Goal: Information Seeking & Learning: Learn about a topic

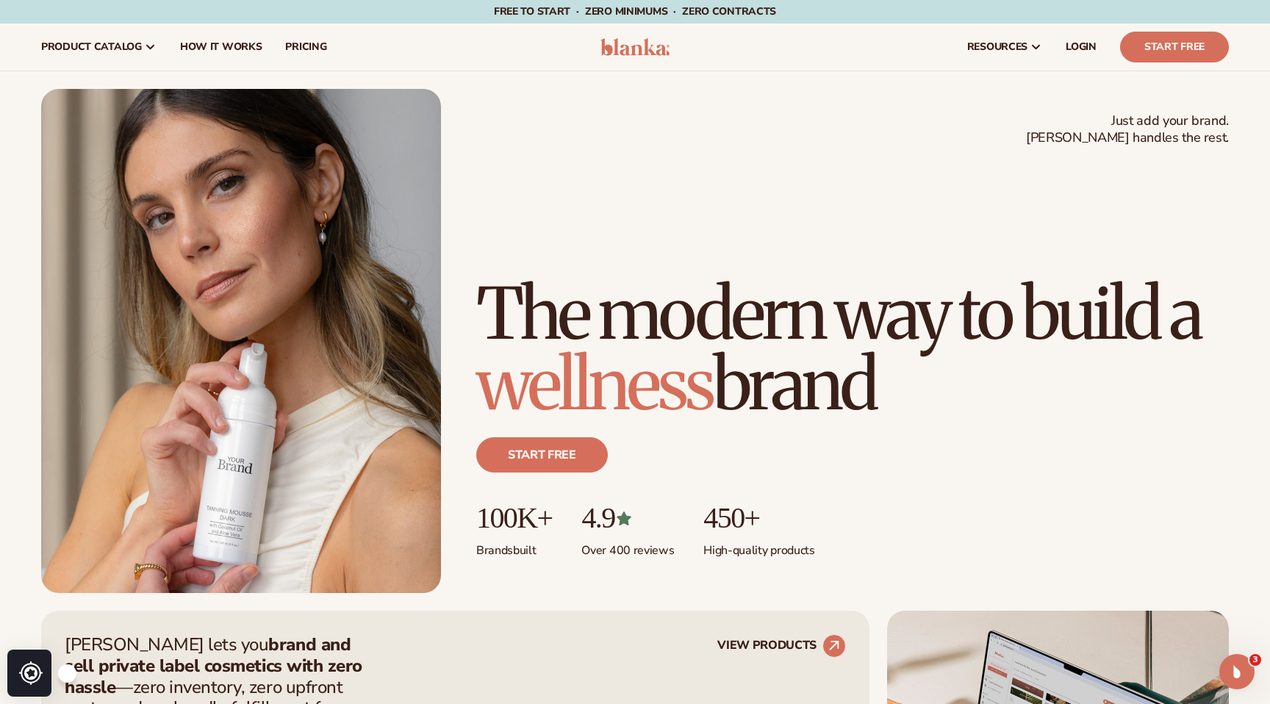
click at [616, 54] on img at bounding box center [635, 47] width 70 height 18
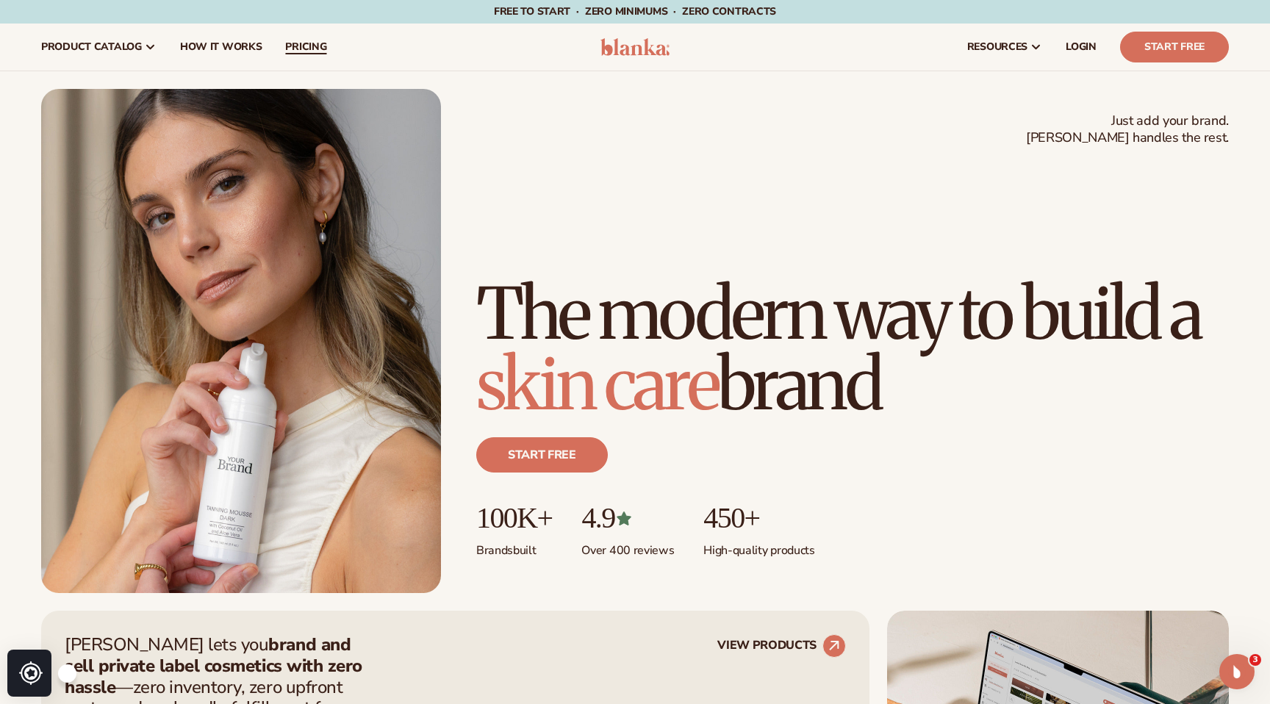
click at [295, 48] on span "pricing" at bounding box center [305, 47] width 41 height 12
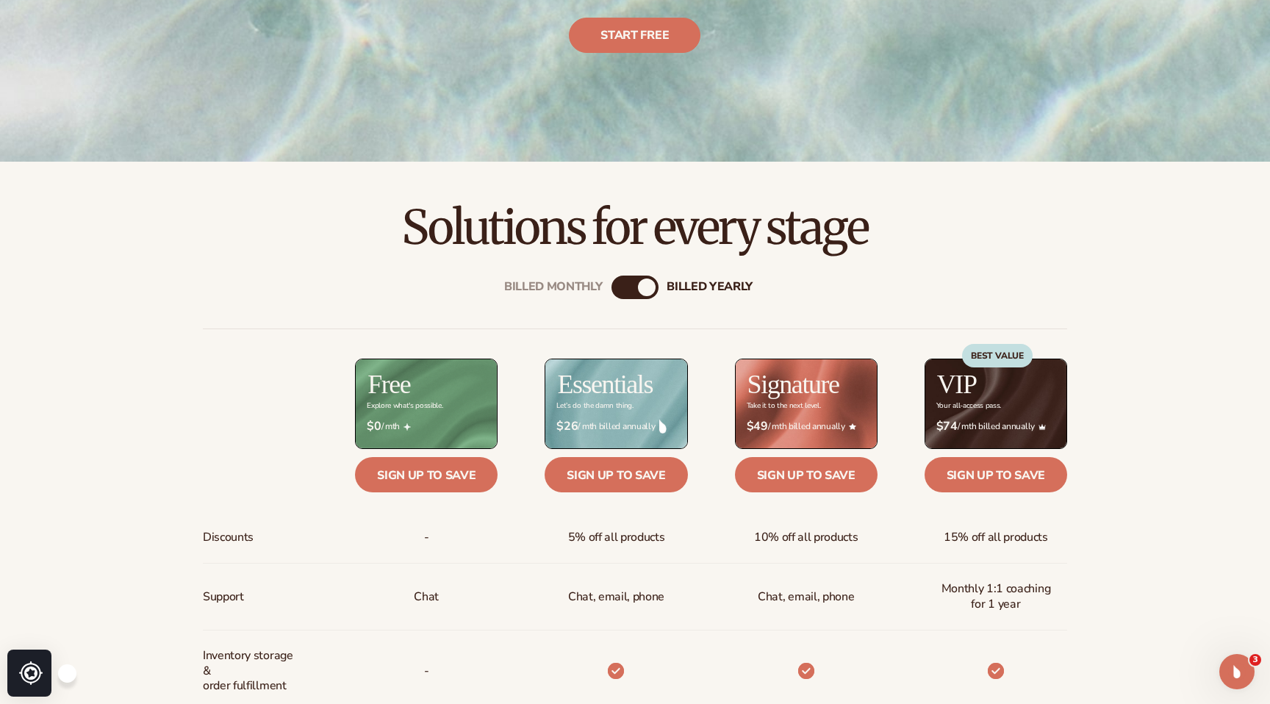
click at [619, 283] on div "Billed Monthly" at bounding box center [620, 287] width 18 height 18
click at [636, 285] on div "Billed Monthly billed Yearly" at bounding box center [634, 288] width 47 height 24
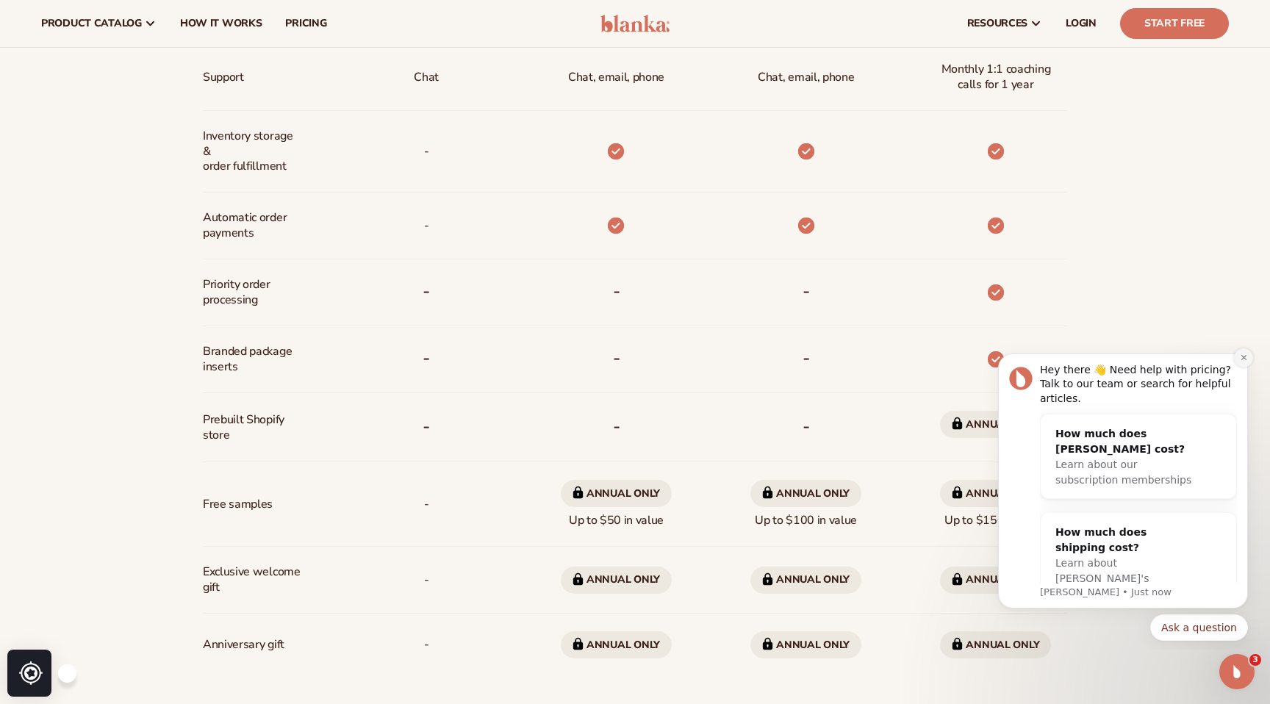
click at [1241, 357] on icon "Dismiss notification" at bounding box center [1243, 357] width 8 height 8
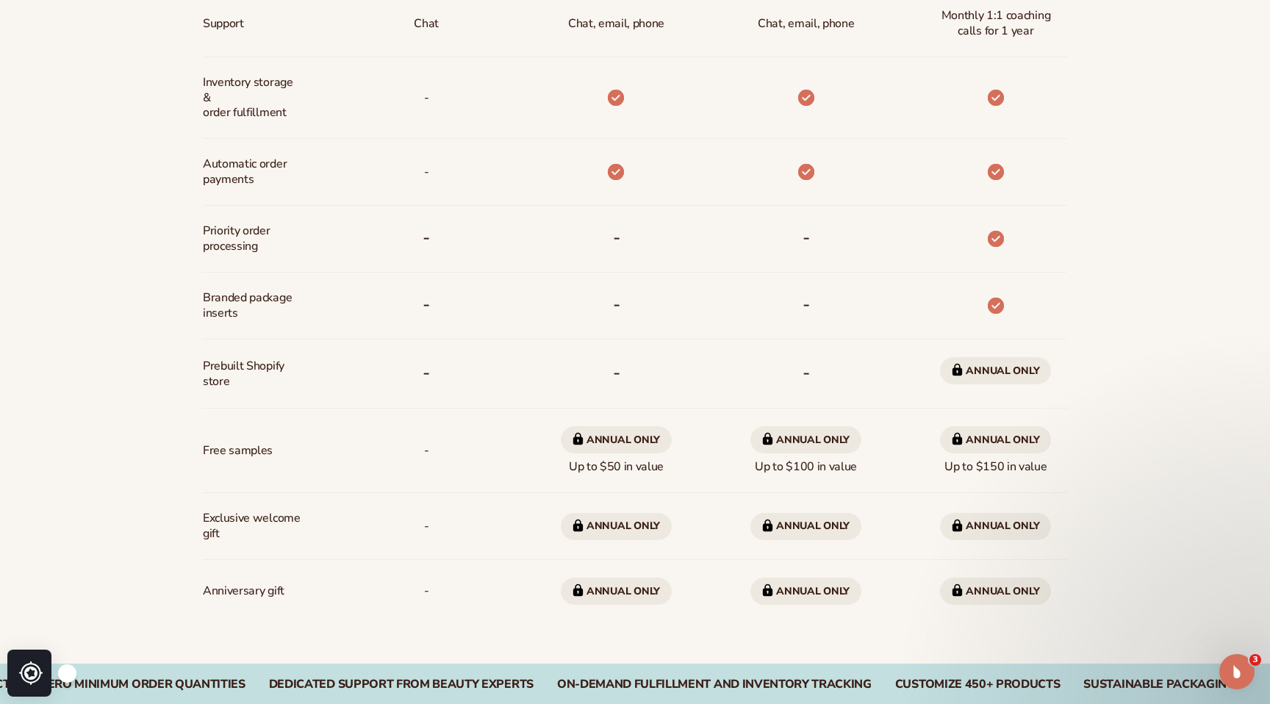
scroll to position [941, 0]
click at [996, 370] on span "Annual only" at bounding box center [995, 369] width 111 height 27
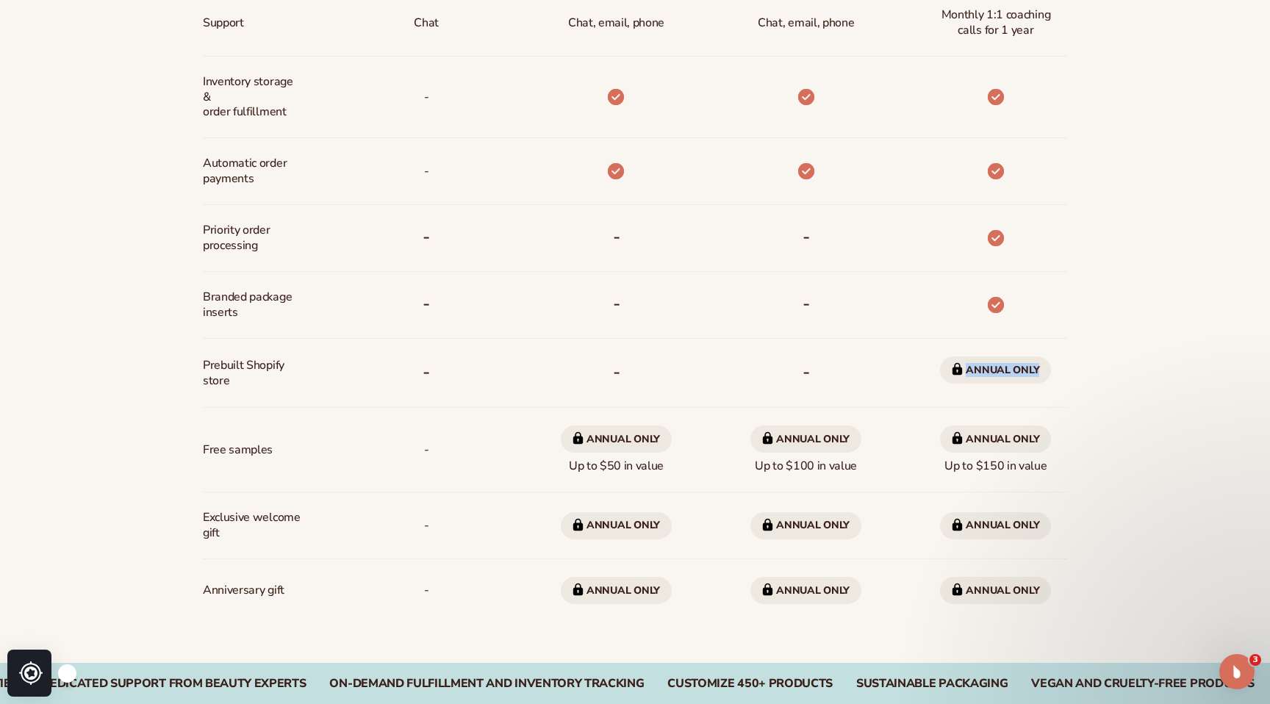
click at [1052, 331] on div at bounding box center [972, 305] width 190 height 67
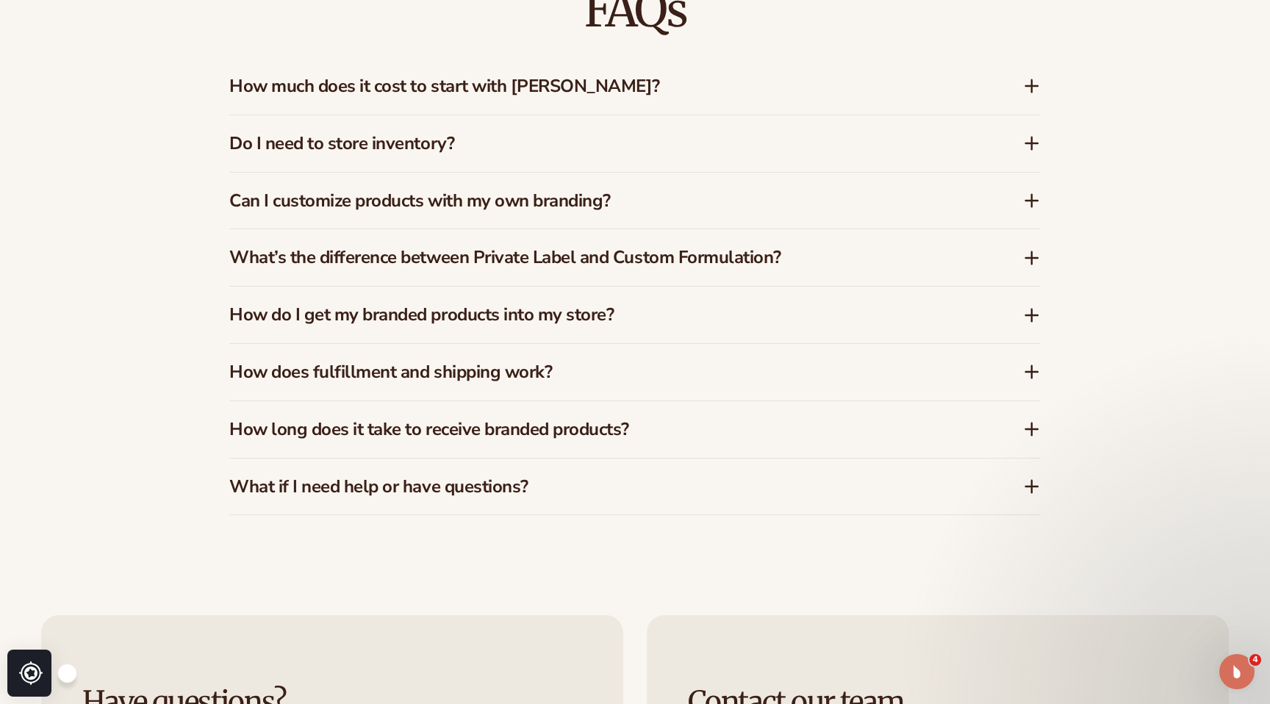
scroll to position [2322, 0]
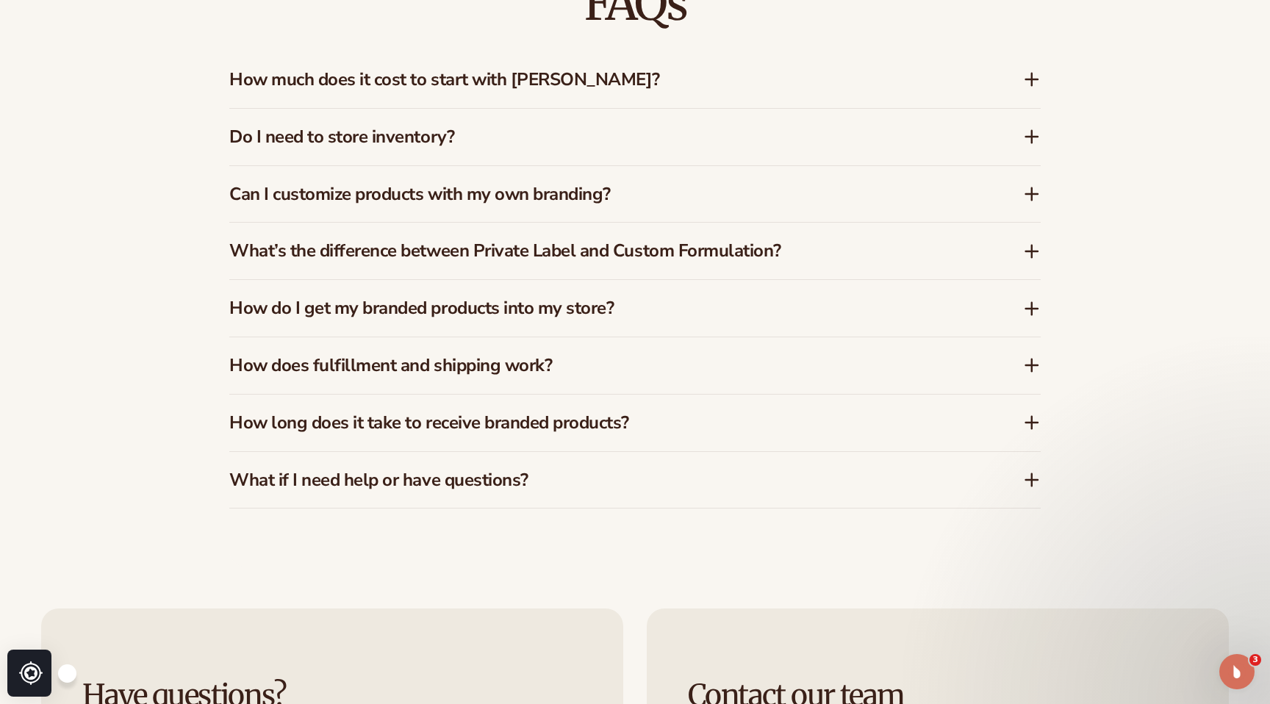
click at [555, 86] on h3 "How much does it cost to start with Blanka?" at bounding box center [603, 79] width 749 height 21
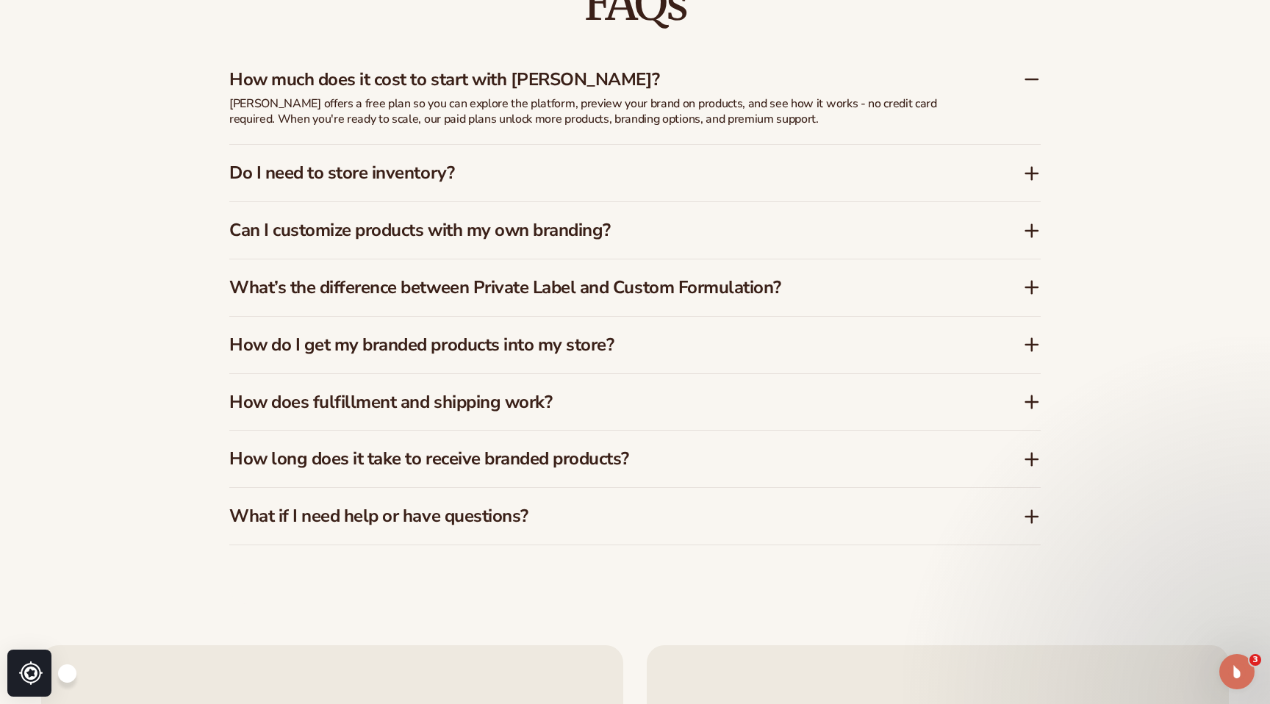
click at [555, 86] on h3 "How much does it cost to start with Blanka?" at bounding box center [603, 79] width 749 height 21
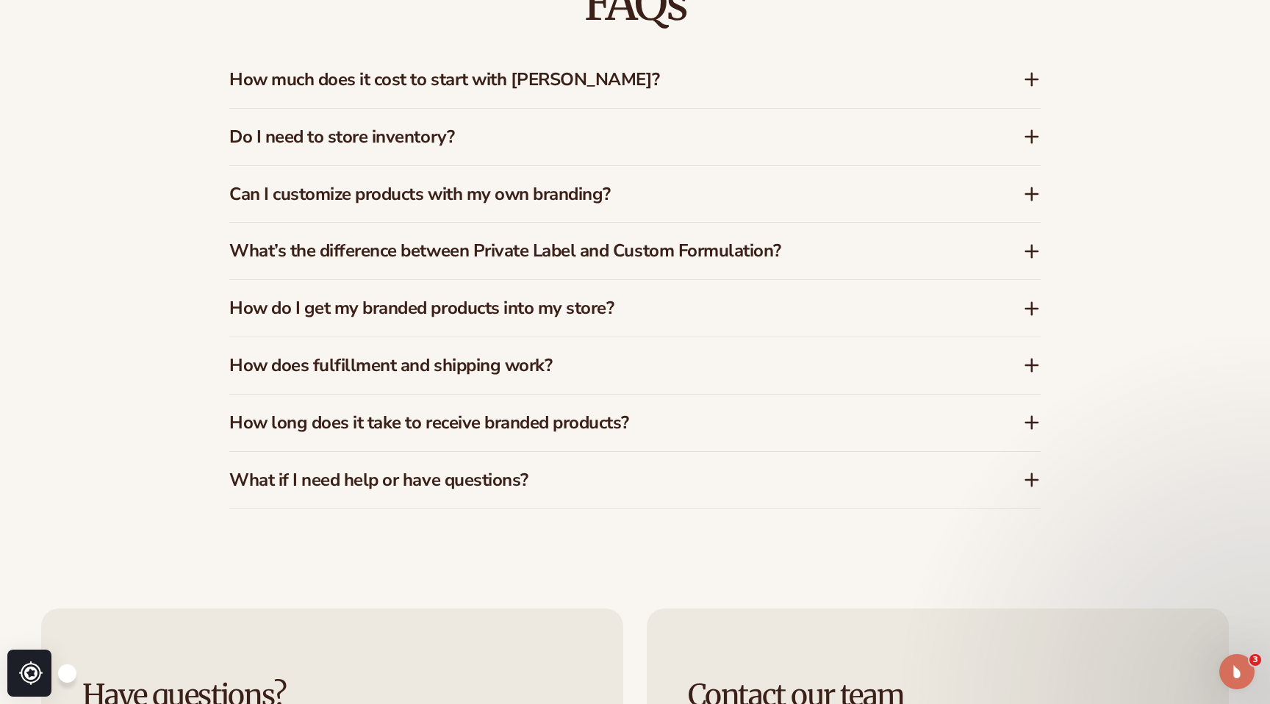
click at [486, 137] on h3 "Do I need to store inventory?" at bounding box center [603, 136] width 749 height 21
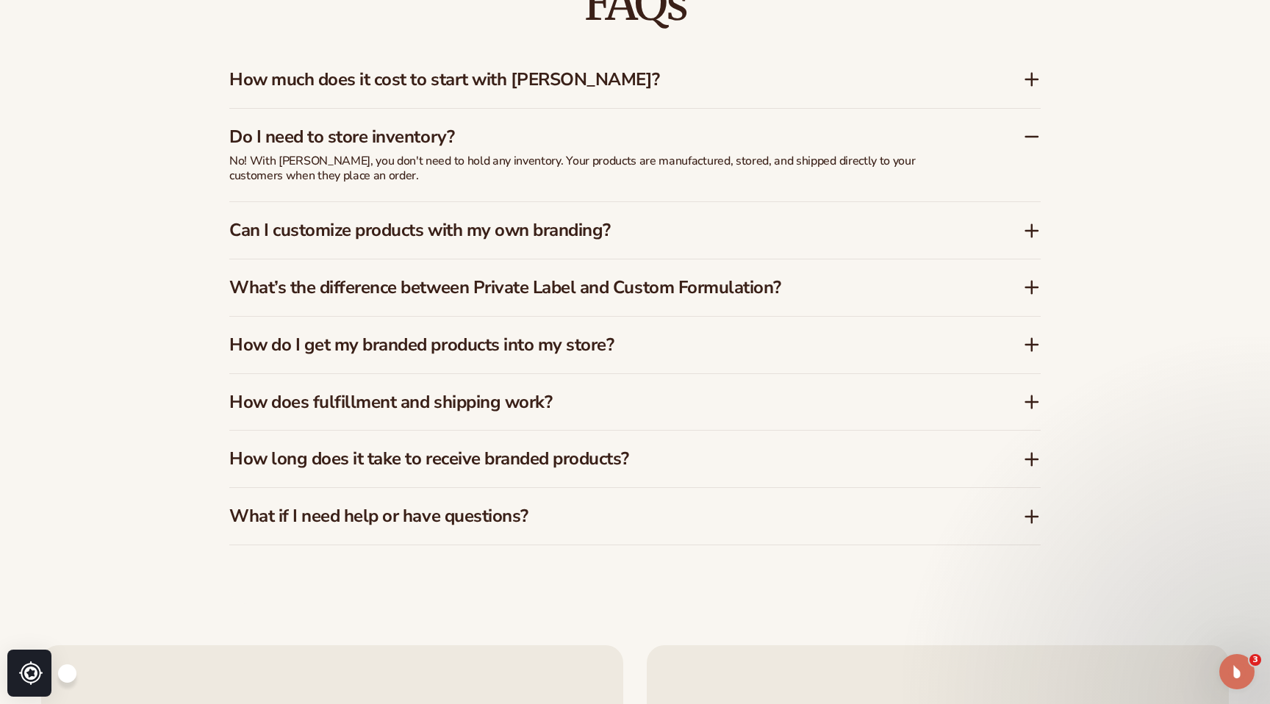
click at [486, 137] on h3 "Do I need to store inventory?" at bounding box center [603, 136] width 749 height 21
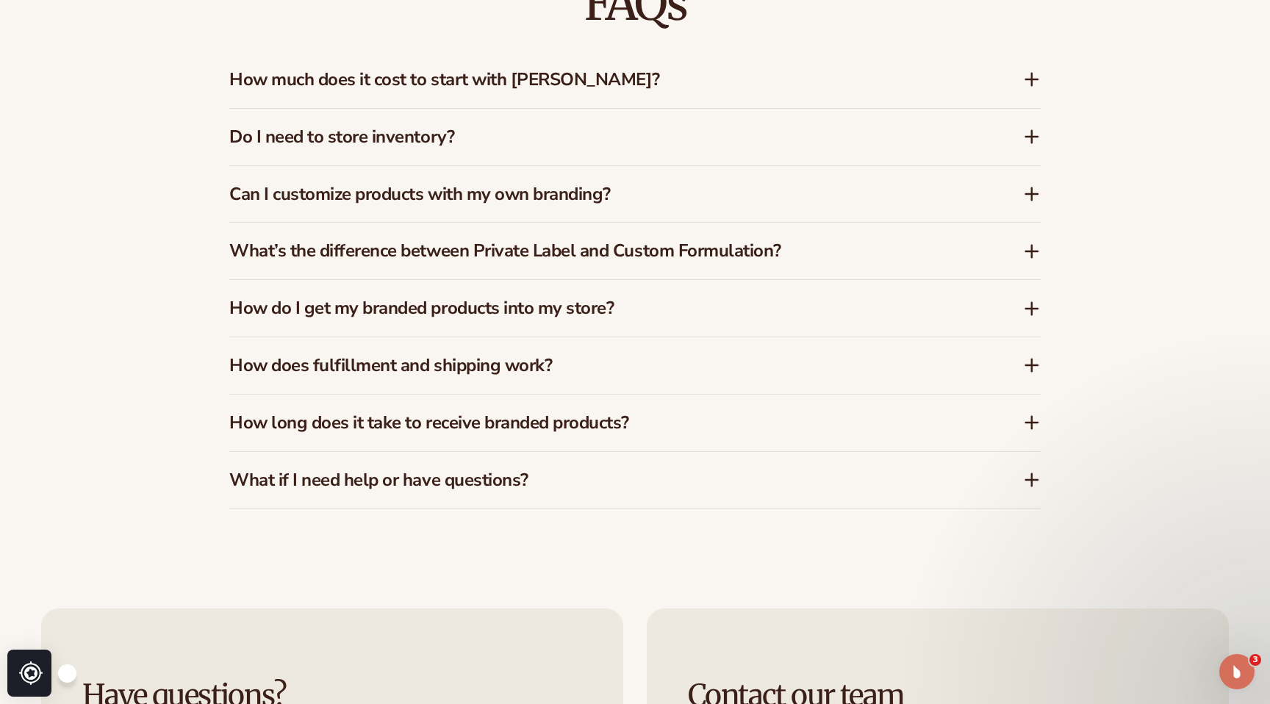
click at [480, 190] on h3 "Can I customize products with my own branding?" at bounding box center [603, 194] width 749 height 21
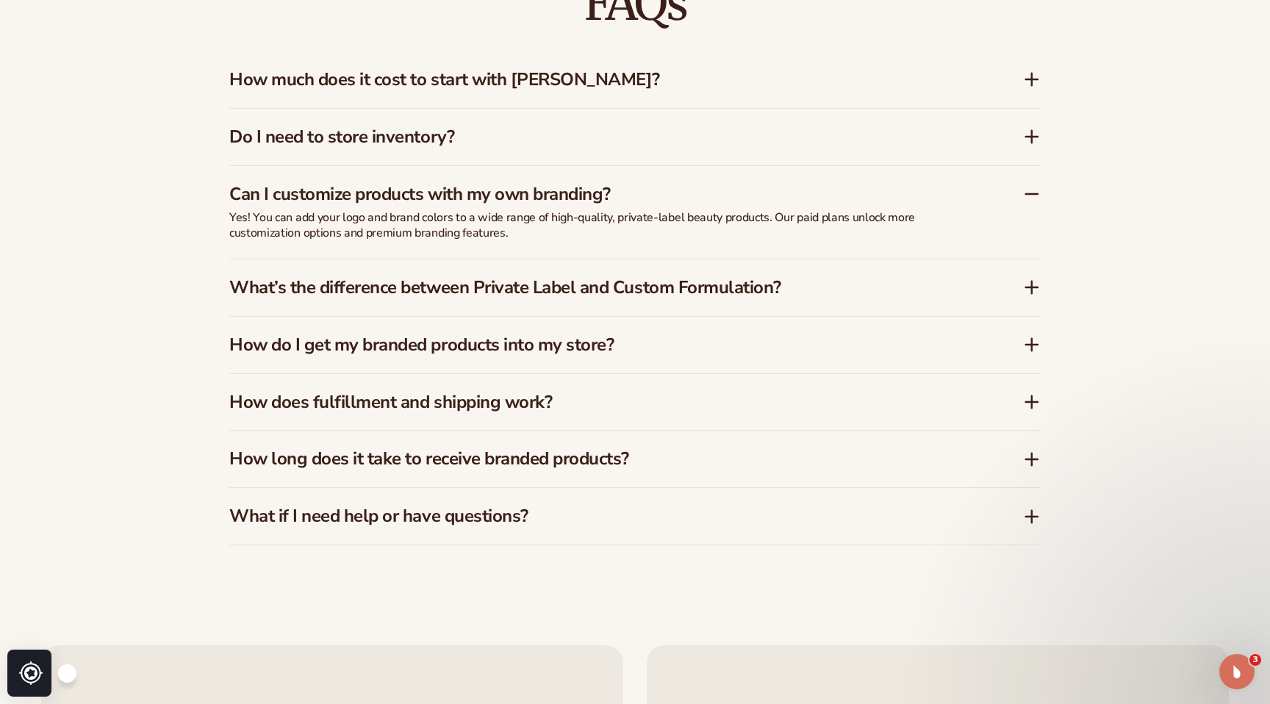
click at [480, 190] on h3 "Can I customize products with my own branding?" at bounding box center [603, 194] width 749 height 21
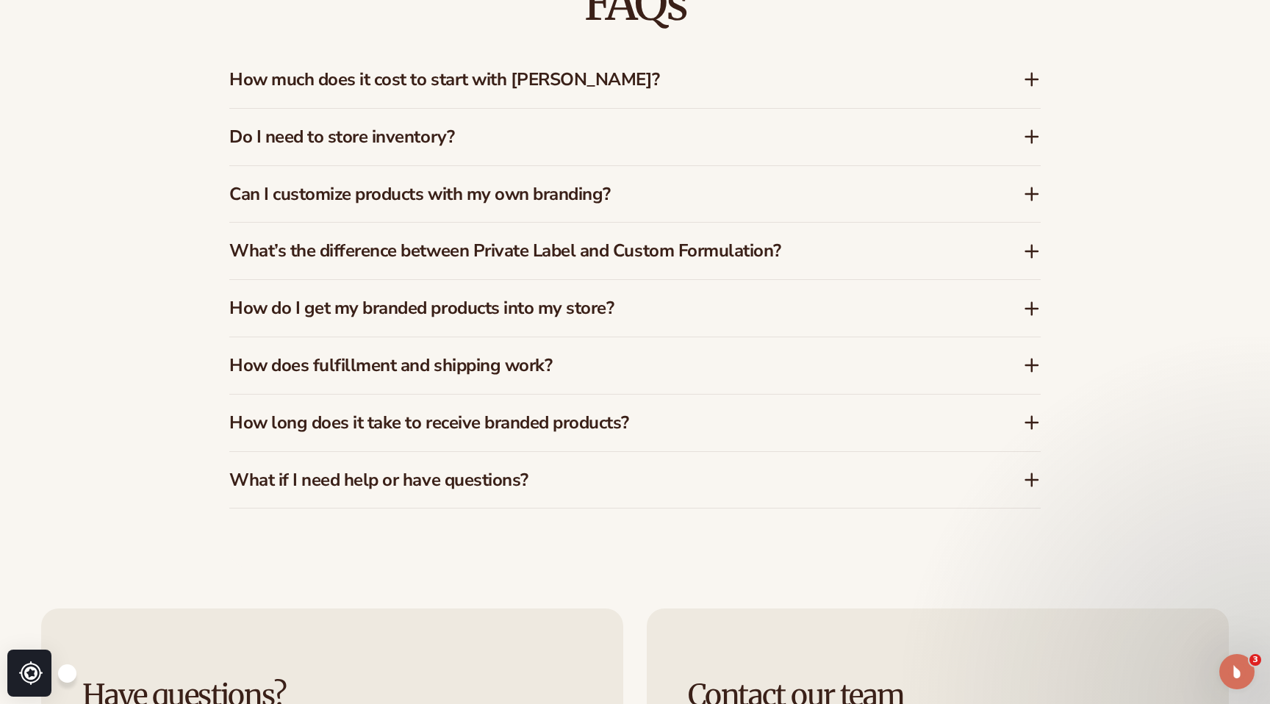
click at [483, 254] on h3 "What’s the difference between Private Label and Custom Formulation?" at bounding box center [603, 250] width 749 height 21
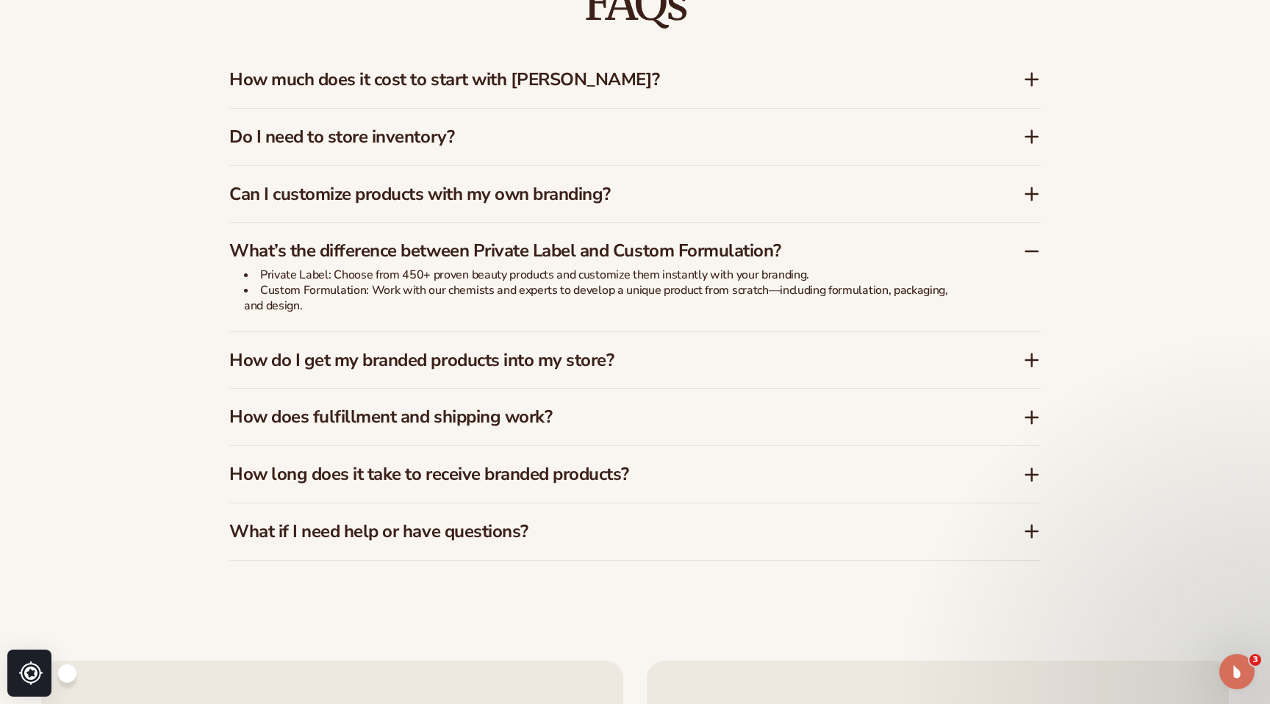
click at [483, 254] on h3 "What’s the difference between Private Label and Custom Formulation?" at bounding box center [603, 250] width 749 height 21
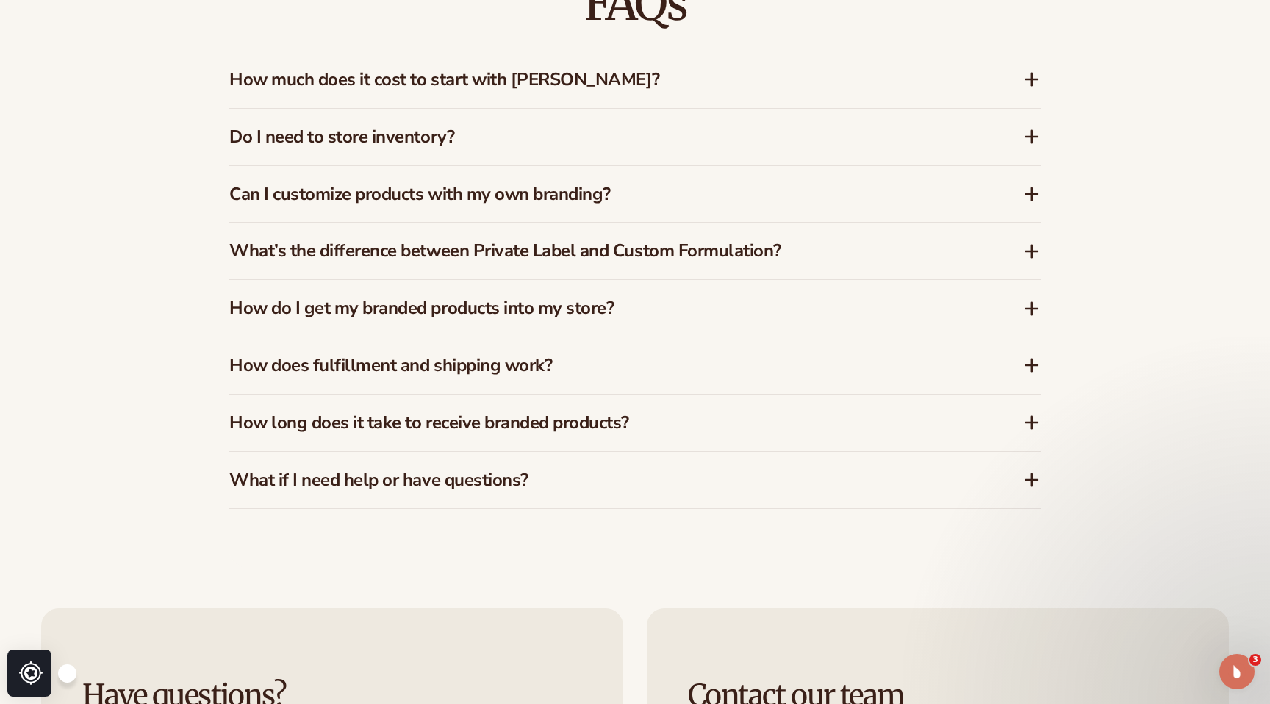
click at [489, 301] on h3 "How do I get my branded products into my store?" at bounding box center [603, 308] width 749 height 21
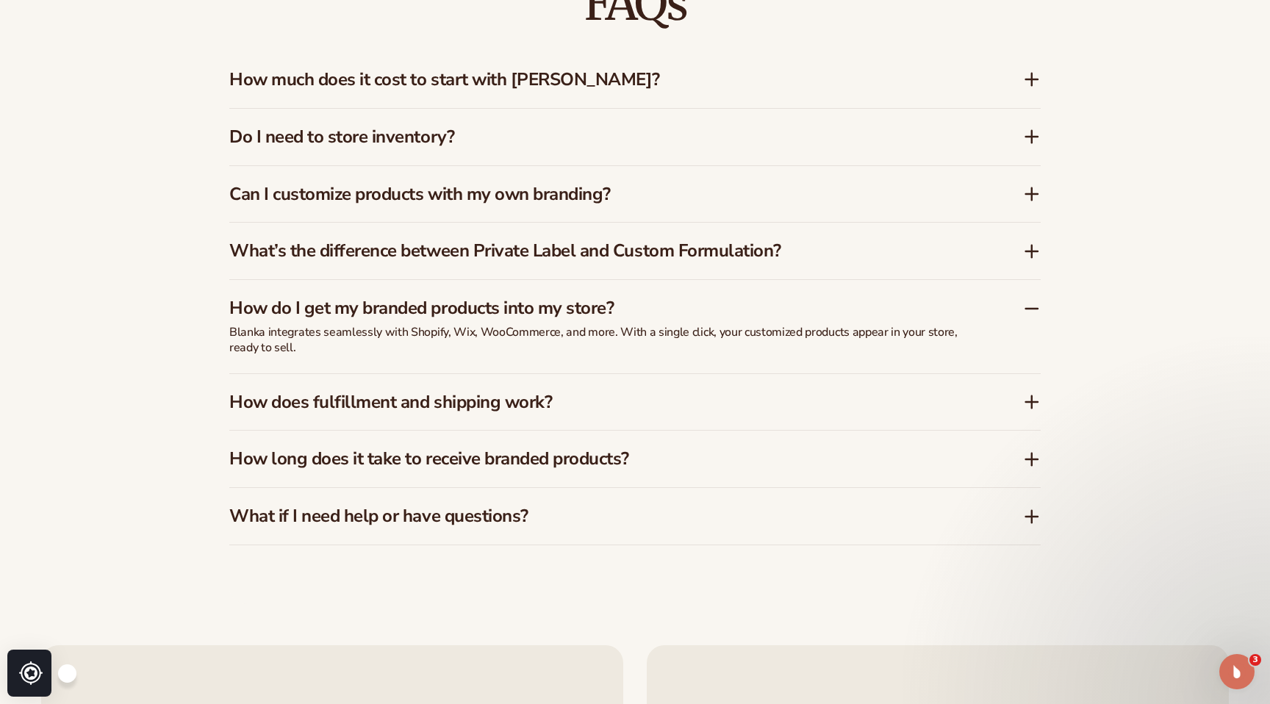
click at [489, 301] on h3 "How do I get my branded products into my store?" at bounding box center [603, 308] width 749 height 21
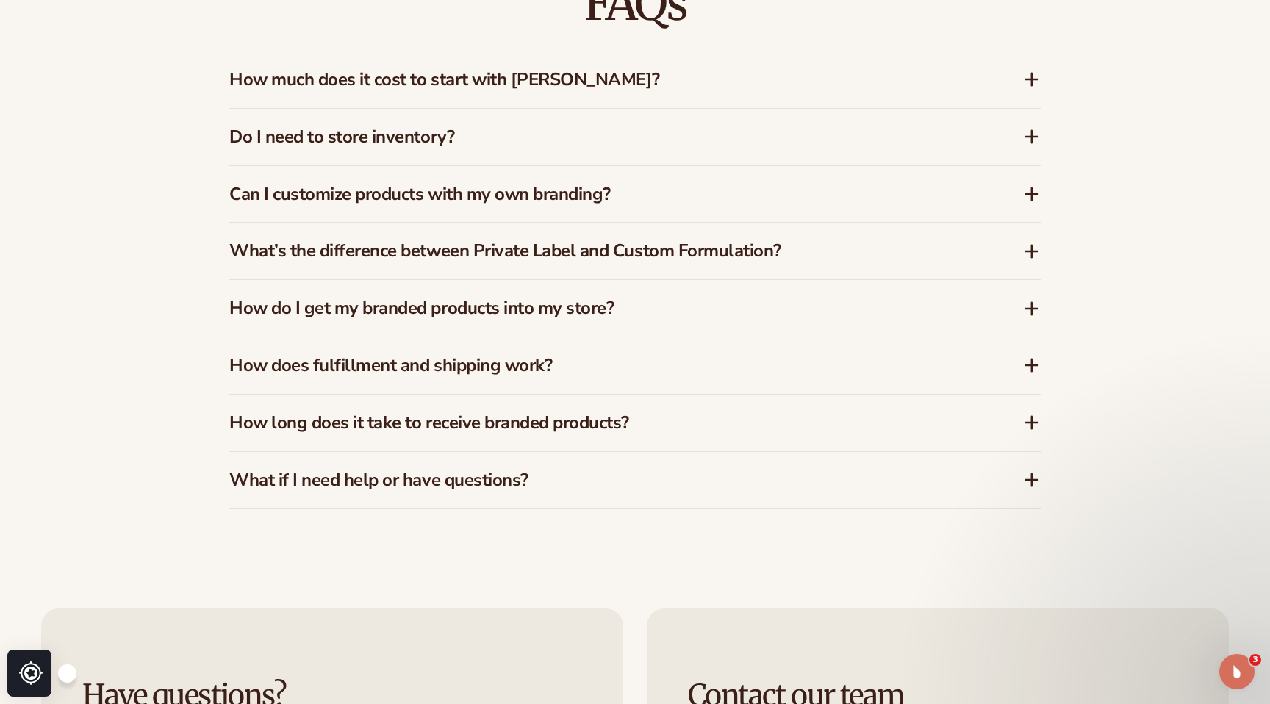
click at [478, 370] on h3 "How does fulfillment and shipping work?" at bounding box center [603, 365] width 749 height 21
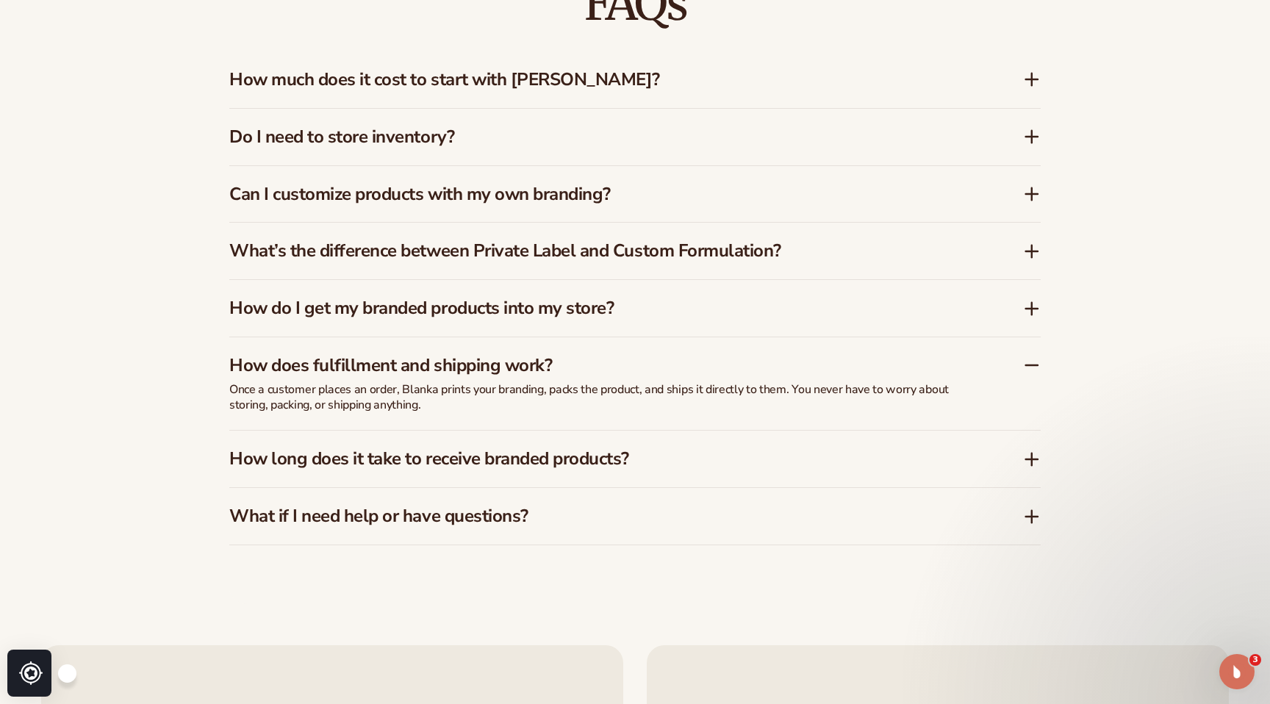
click at [478, 370] on h3 "How does fulfillment and shipping work?" at bounding box center [603, 365] width 749 height 21
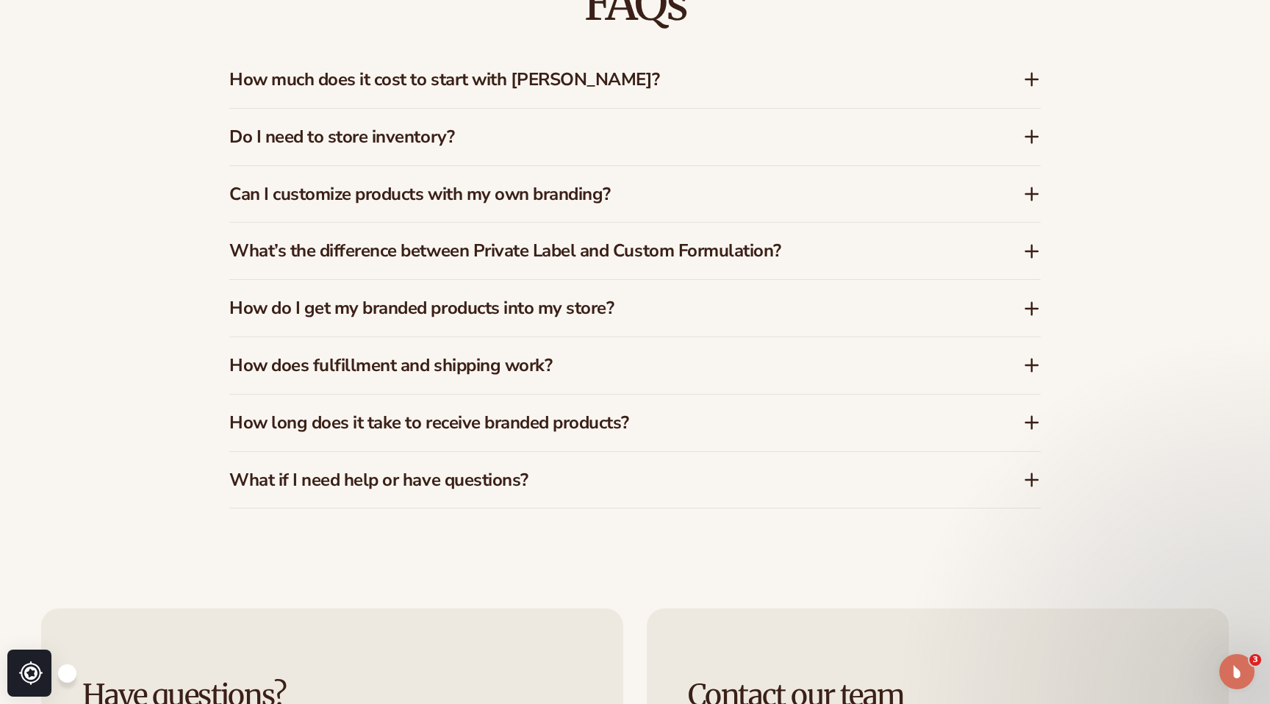
click at [479, 415] on h3 "How long does it take to receive branded products?" at bounding box center [603, 422] width 749 height 21
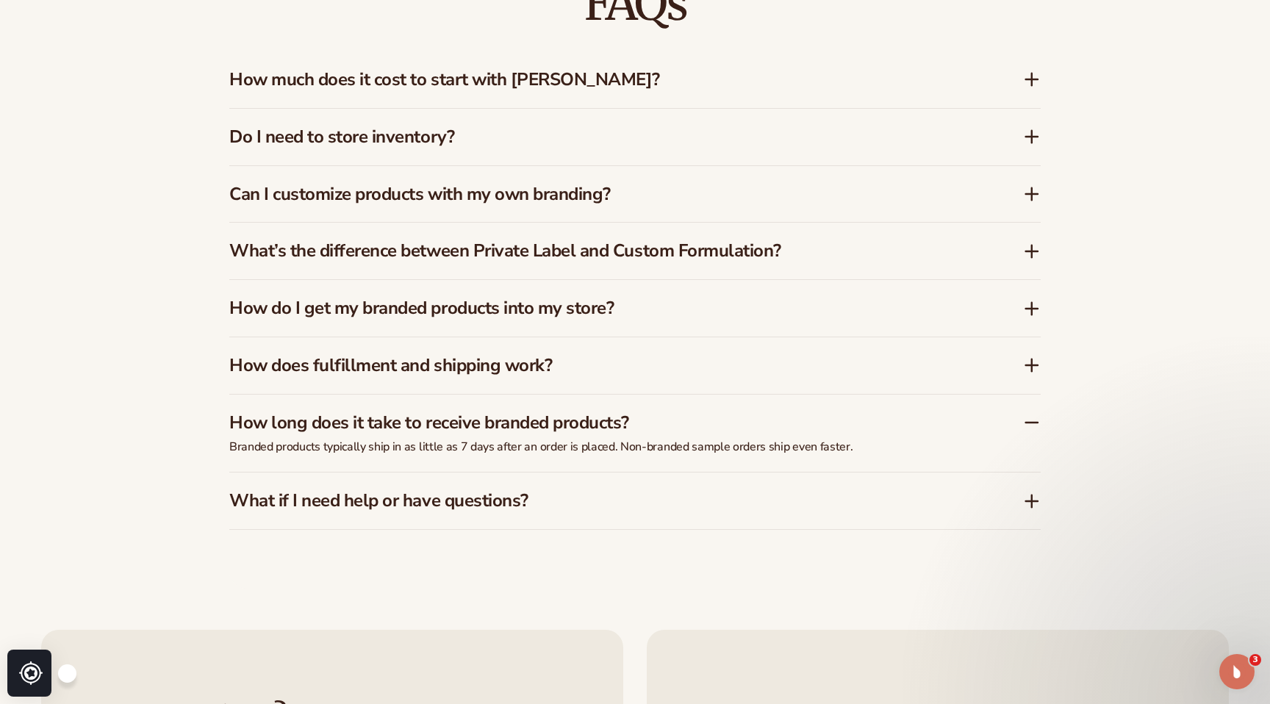
click at [479, 415] on h3 "How long does it take to receive branded products?" at bounding box center [603, 422] width 749 height 21
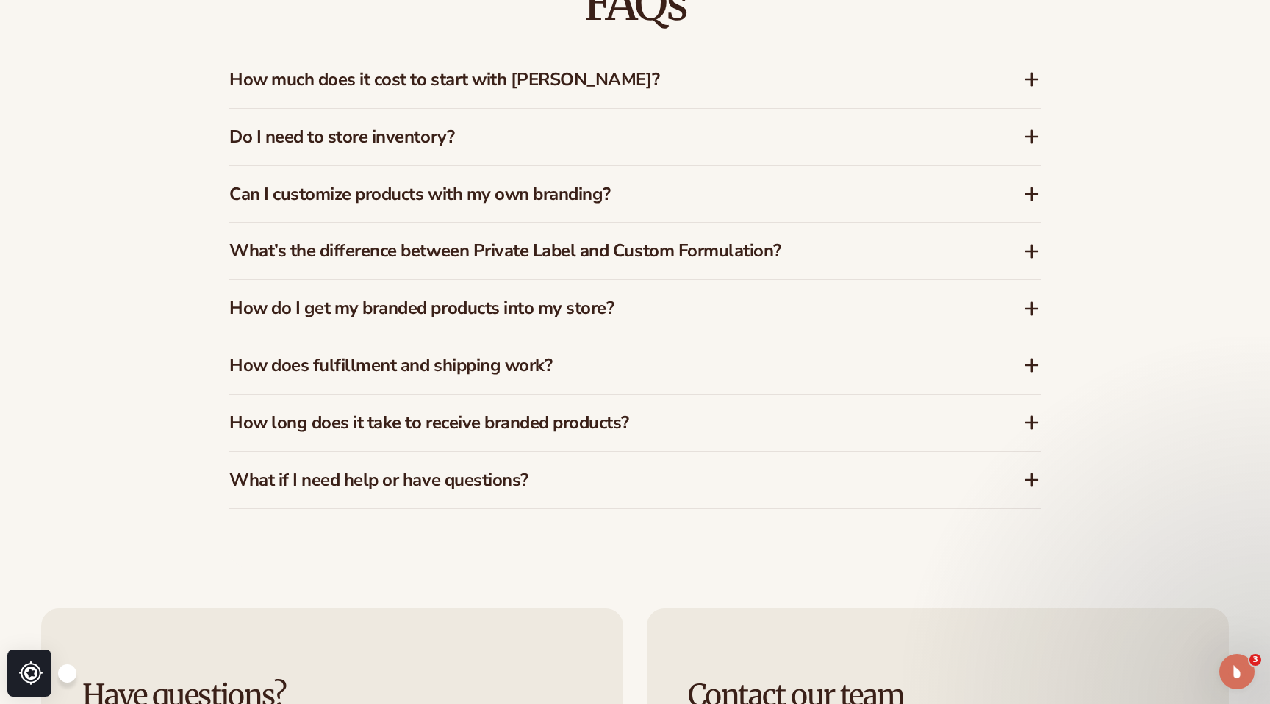
click at [474, 478] on h3 "What if I need help or have questions?" at bounding box center [603, 479] width 749 height 21
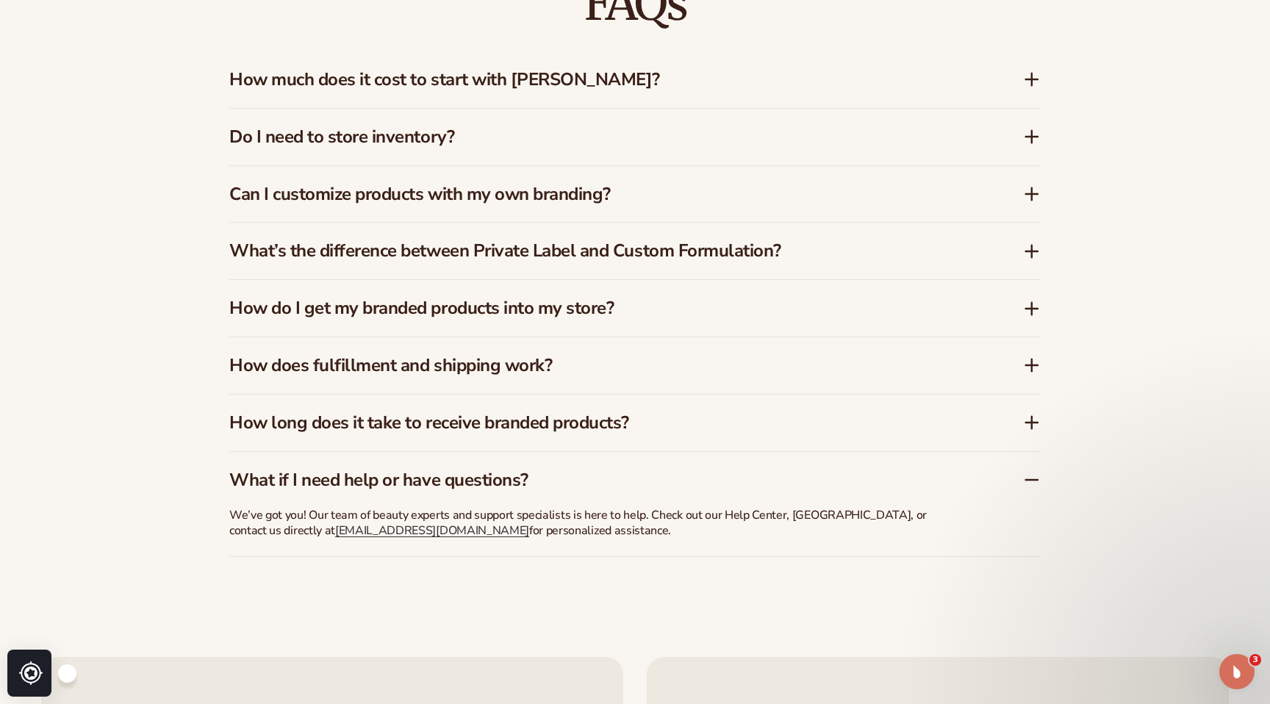
click at [474, 478] on h3 "What if I need help or have questions?" at bounding box center [603, 479] width 749 height 21
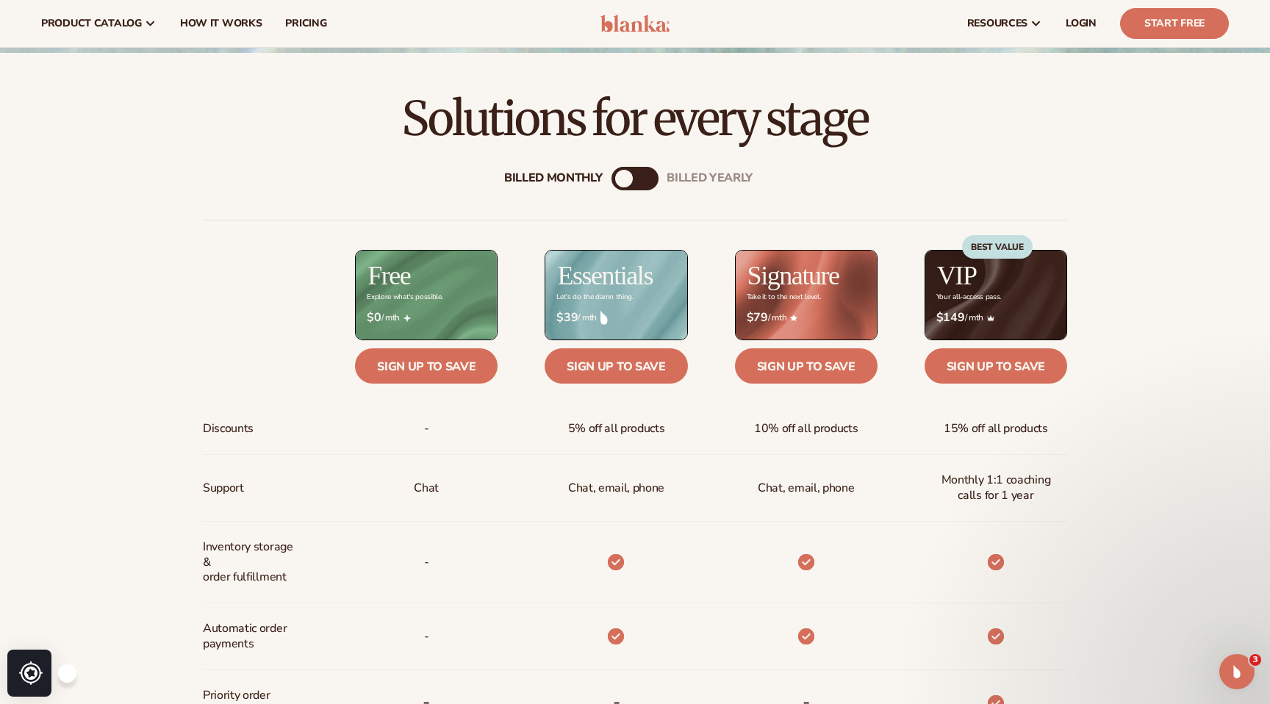
scroll to position [0, 0]
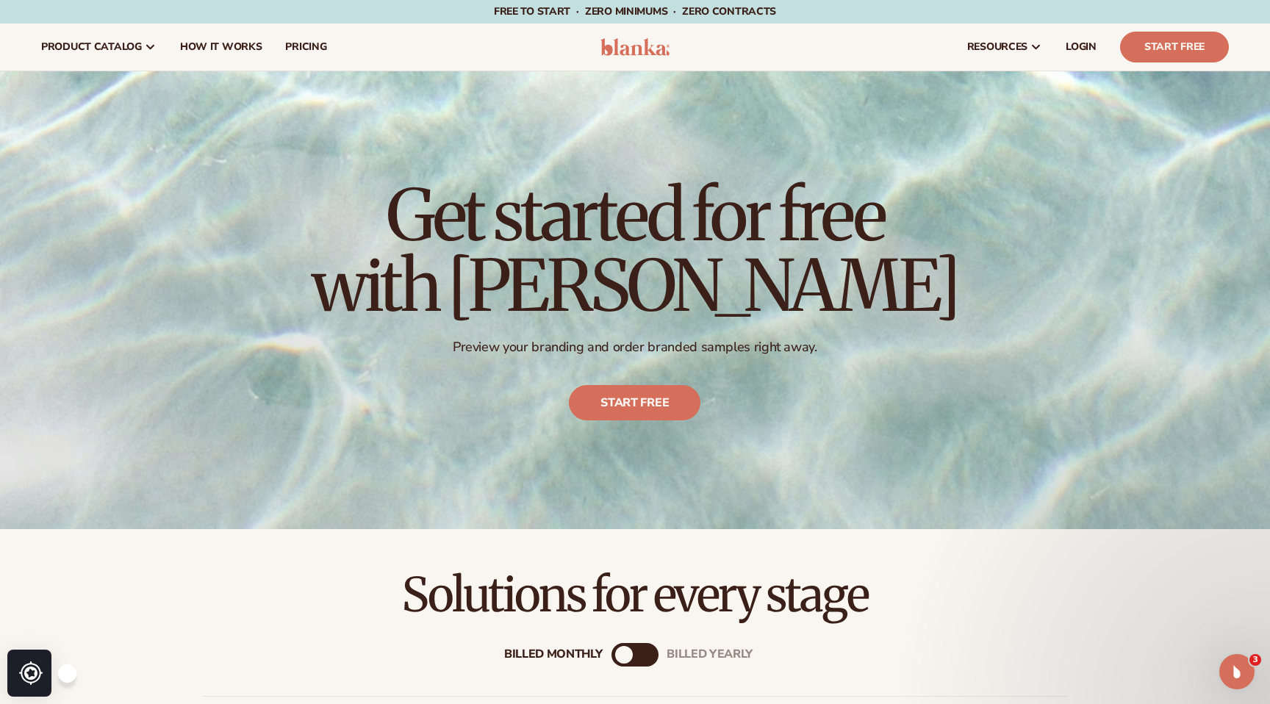
click at [635, 45] on img at bounding box center [635, 47] width 70 height 18
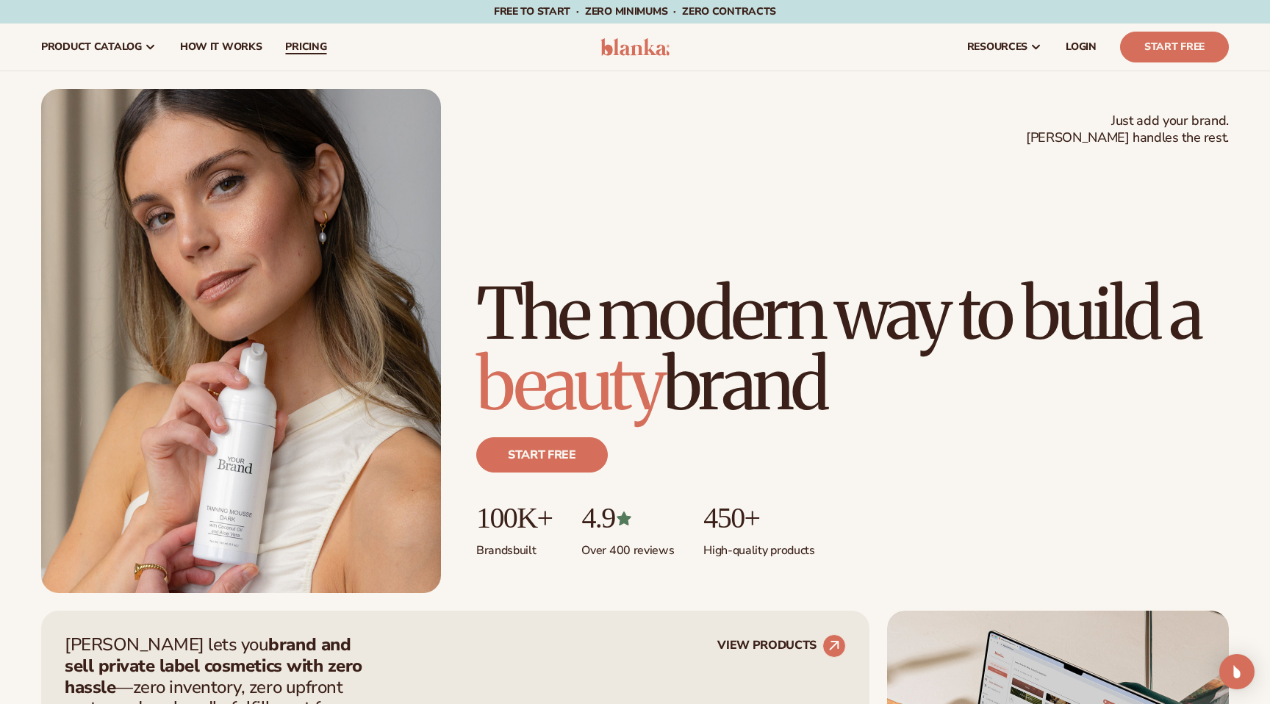
click at [320, 49] on span "pricing" at bounding box center [305, 47] width 41 height 12
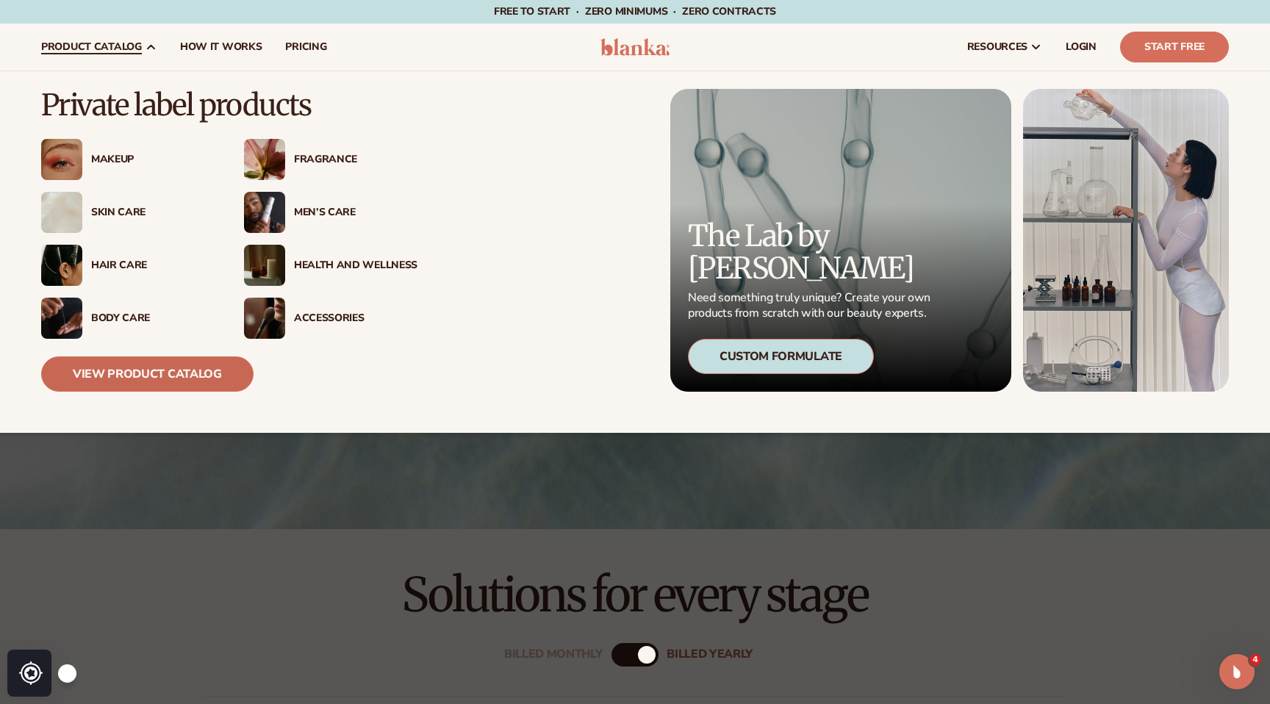
click at [194, 384] on link "View Product Catalog" at bounding box center [147, 373] width 212 height 35
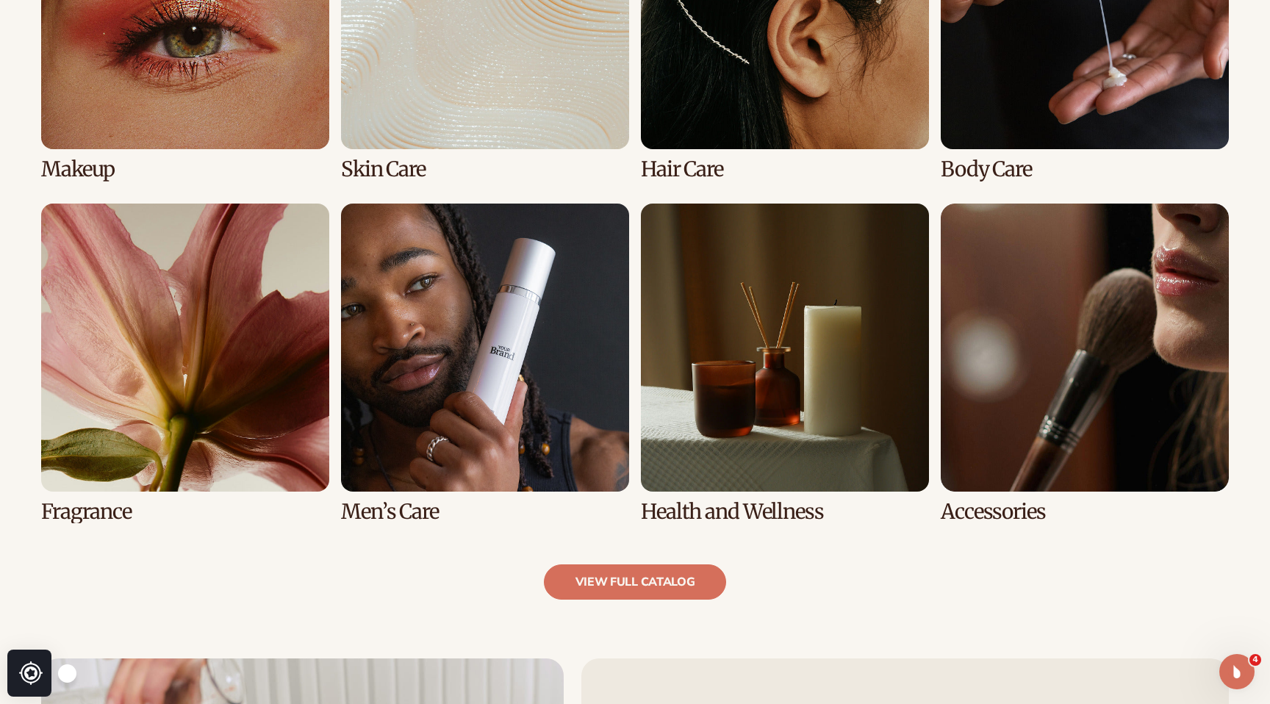
scroll to position [1254, 0]
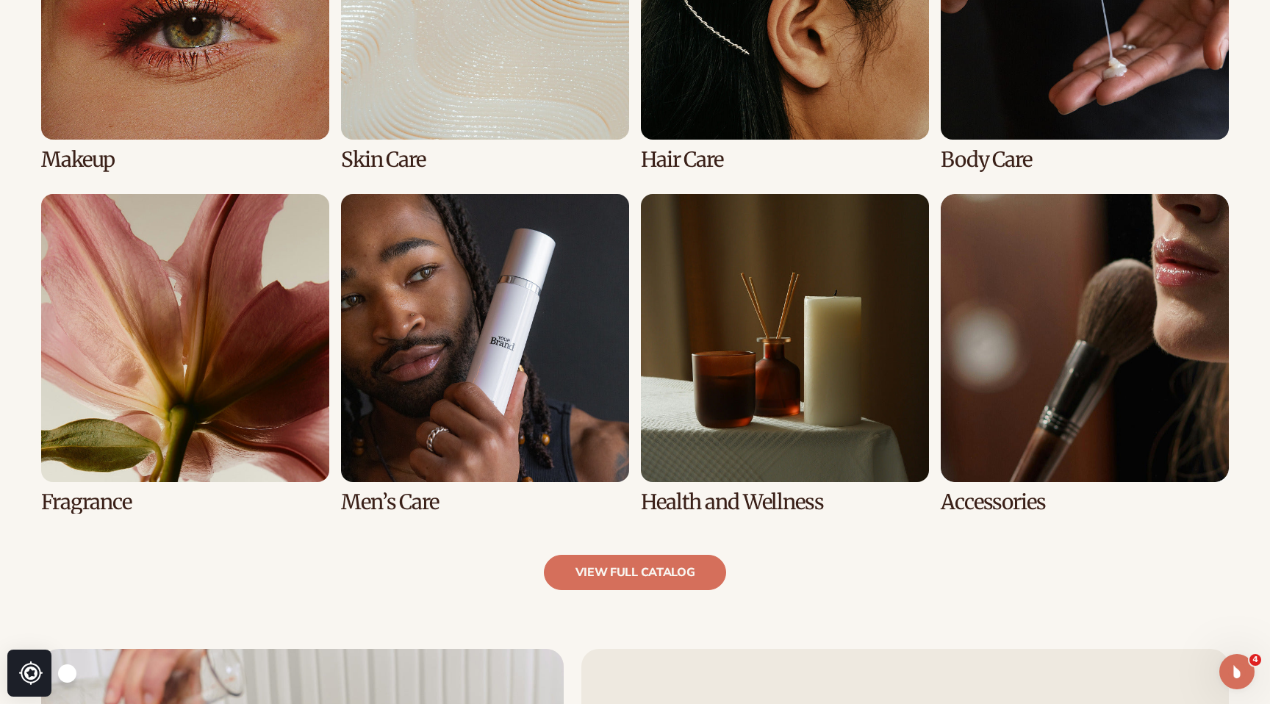
click at [789, 367] on link "7 / 8" at bounding box center [785, 354] width 288 height 320
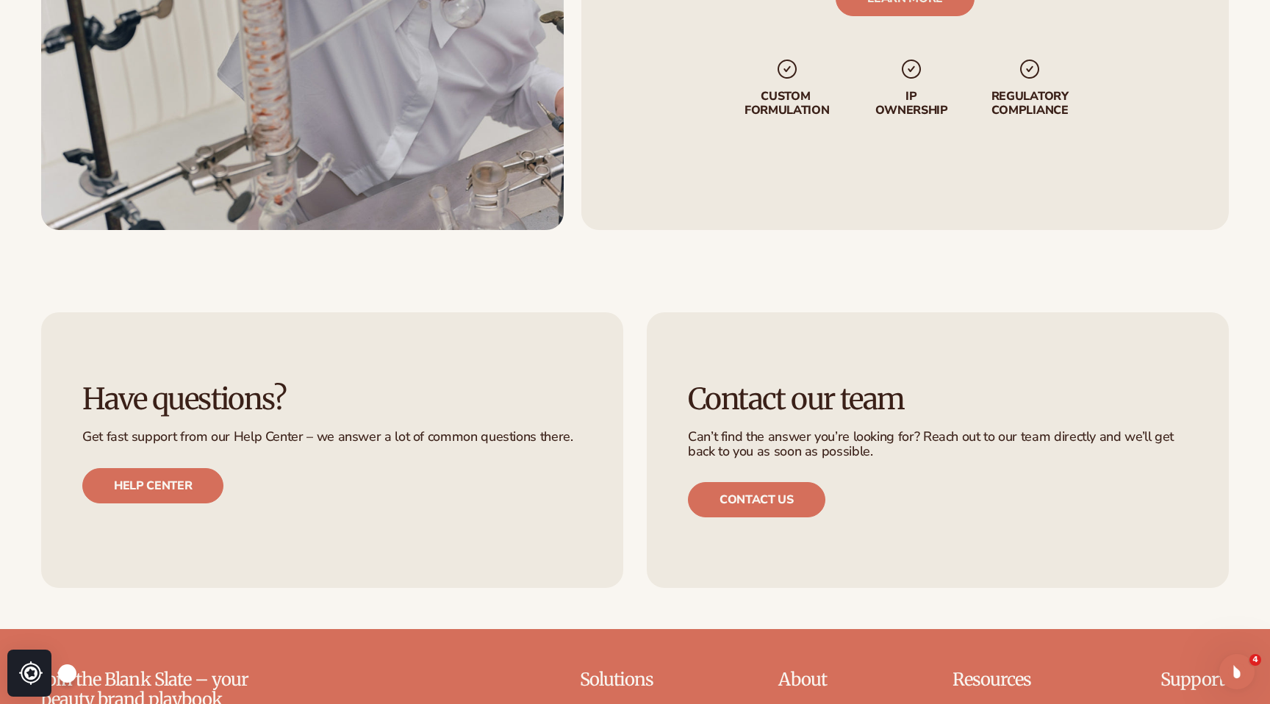
scroll to position [2746, 0]
